Goal: Download file/media

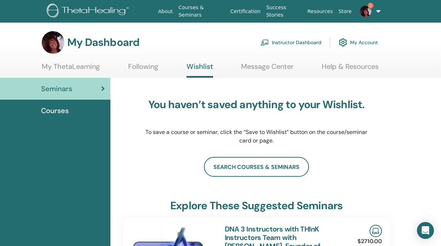
click at [241, 10] on link "Certification" at bounding box center [245, 11] width 36 height 13
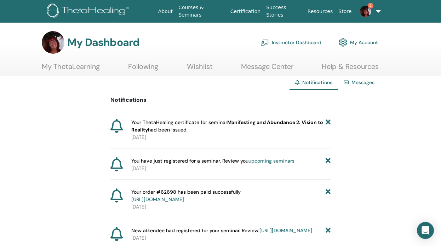
click at [238, 124] on b "Manifesting and Abundance 2: Vision to Reality" at bounding box center [227, 126] width 192 height 14
click at [172, 126] on span "Your ThetaHealing certificate for seminar Manifesting and Abundance 2: Vision t…" at bounding box center [228, 126] width 194 height 15
click at [359, 43] on link "My Account" at bounding box center [357, 43] width 39 height 16
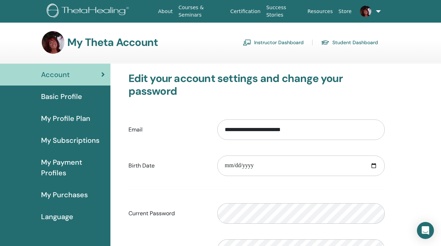
click at [240, 11] on link "Certification" at bounding box center [245, 11] width 36 height 13
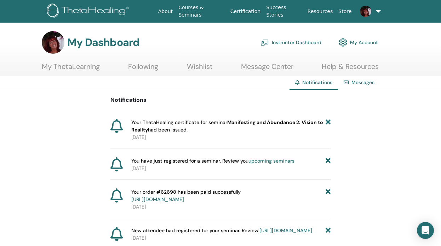
click at [144, 132] on b "Manifesting and Abundance 2: Vision to Reality" at bounding box center [227, 126] width 192 height 14
click at [365, 82] on link "Messages" at bounding box center [362, 82] width 23 height 6
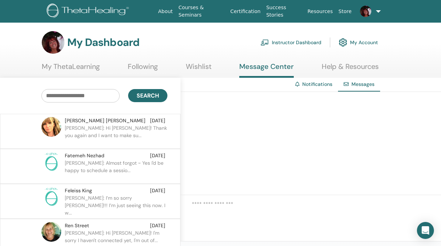
click at [81, 67] on link "My ThetaLearning" at bounding box center [71, 69] width 58 height 14
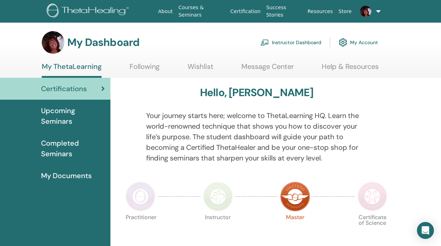
click at [65, 144] on span "Completed Seminars" at bounding box center [73, 148] width 64 height 21
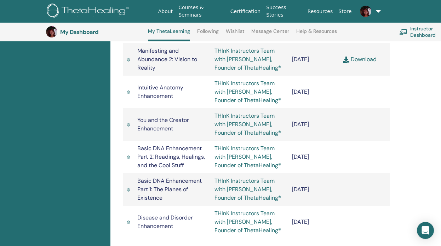
scroll to position [972, 0]
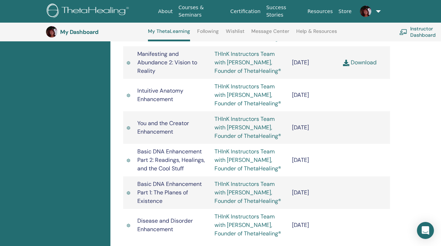
click at [361, 66] on link "Download" at bounding box center [360, 62] width 34 height 7
